Goal: Transaction & Acquisition: Complete application form

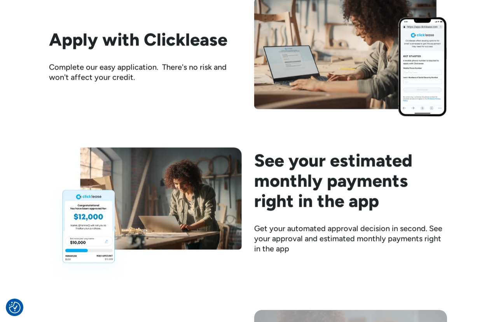
scroll to position [1010, 0]
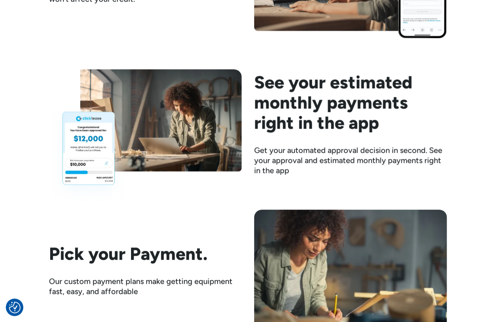
click at [87, 147] on img at bounding box center [145, 136] width 193 height 135
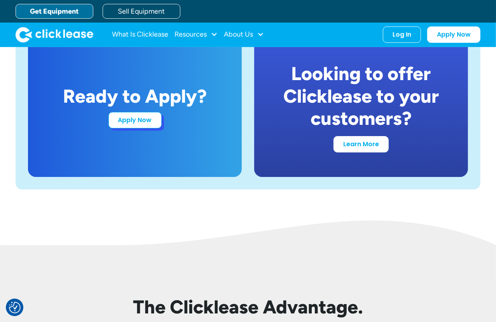
scroll to position [1476, 0]
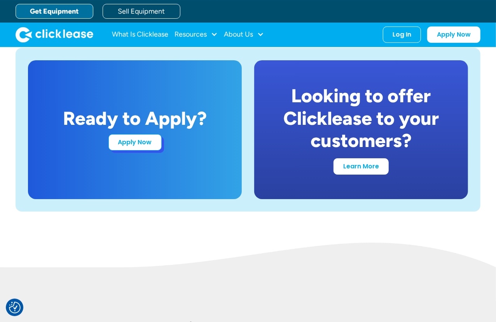
click at [138, 140] on link "Apply Now" at bounding box center [134, 142] width 53 height 16
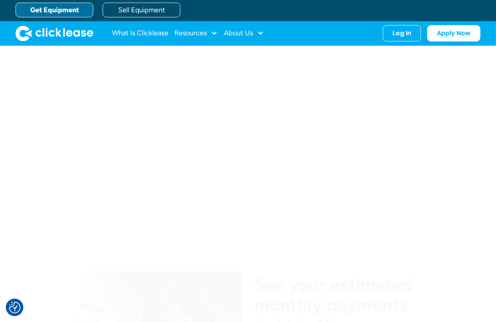
scroll to position [844, 0]
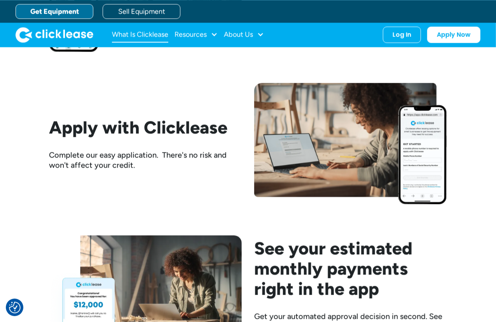
click at [132, 37] on link "What Is Clicklease" at bounding box center [140, 35] width 56 height 16
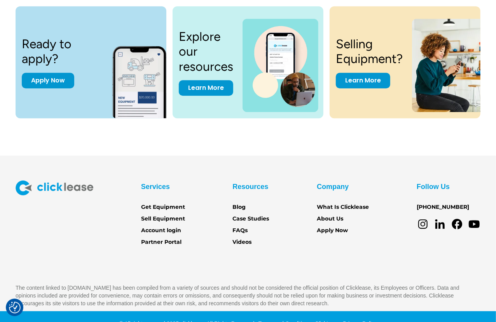
scroll to position [1065, 0]
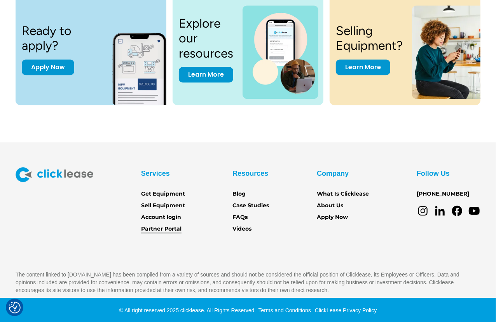
click at [154, 226] on link "Partner Portal" at bounding box center [161, 229] width 40 height 9
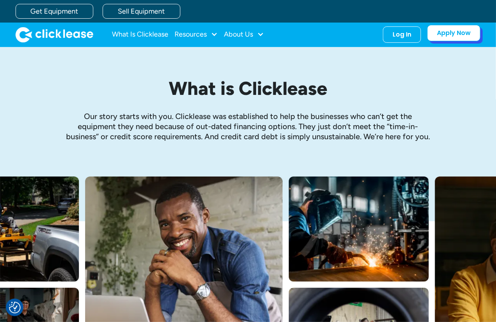
click at [453, 32] on link "Apply Now" at bounding box center [453, 33] width 53 height 16
